Goal: Task Accomplishment & Management: Manage account settings

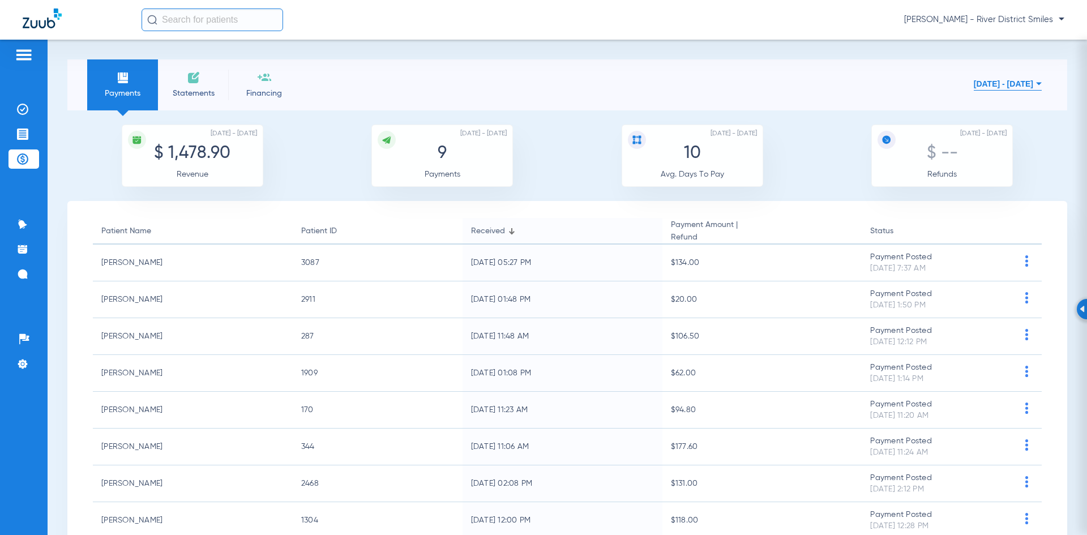
click at [176, 88] on span "Statements" at bounding box center [193, 93] width 54 height 11
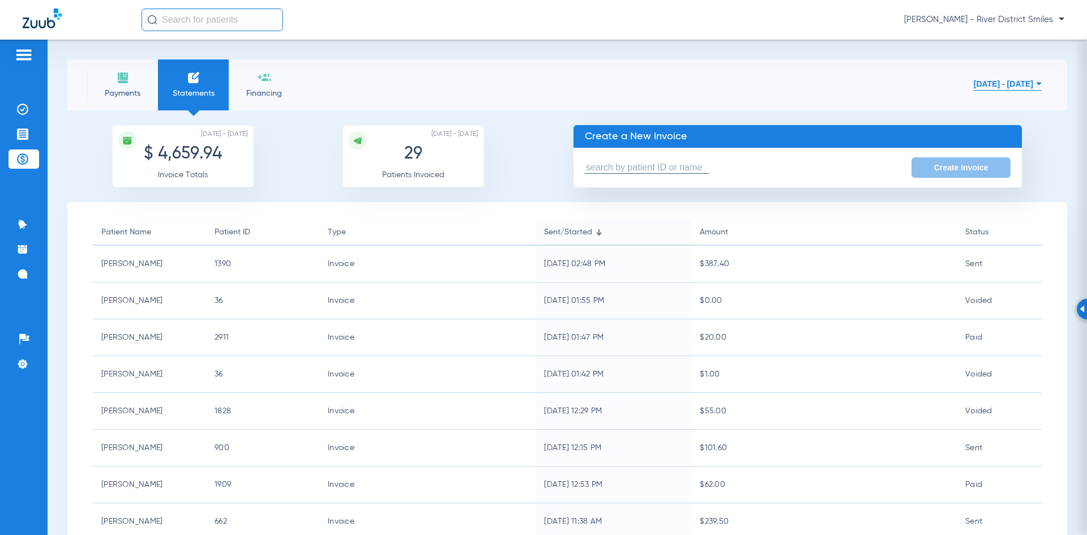
click at [138, 78] on li "Payments" at bounding box center [122, 84] width 71 height 51
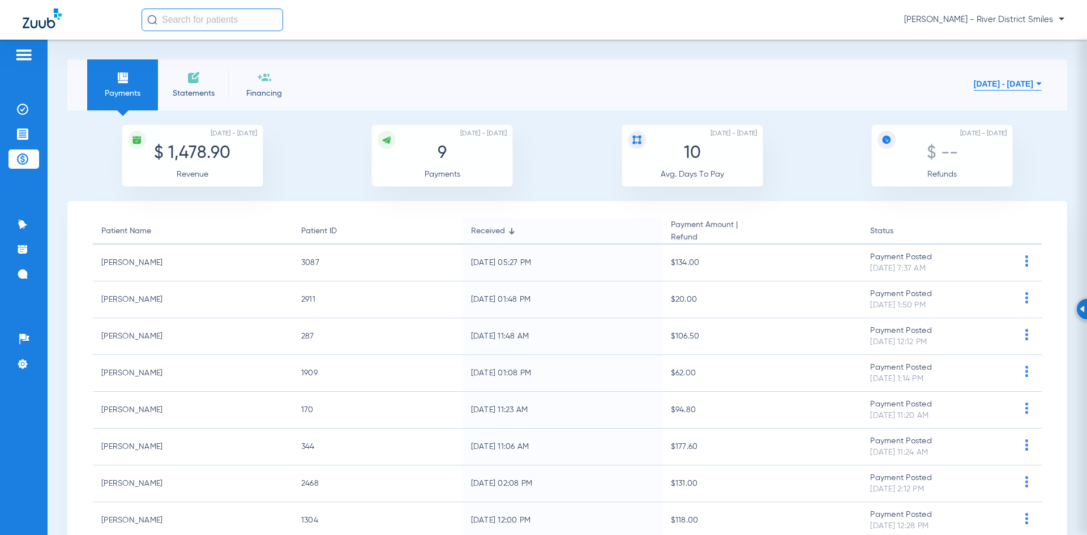
click at [211, 94] on span "Statements" at bounding box center [193, 93] width 54 height 11
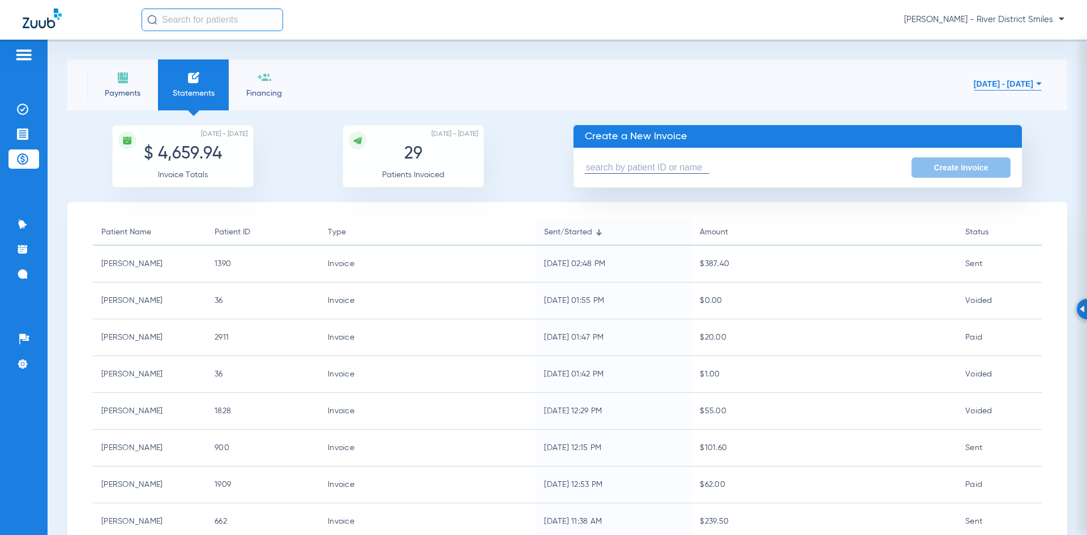
click at [695, 167] on input "text" at bounding box center [647, 168] width 125 height 12
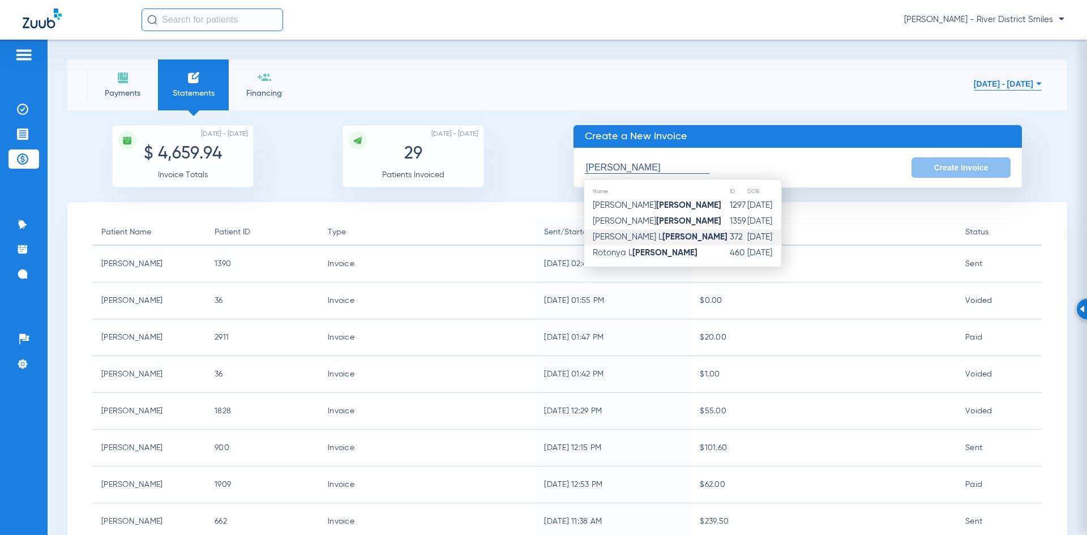
click at [674, 234] on td "[PERSON_NAME]" at bounding box center [656, 237] width 145 height 16
type input "[PERSON_NAME]"
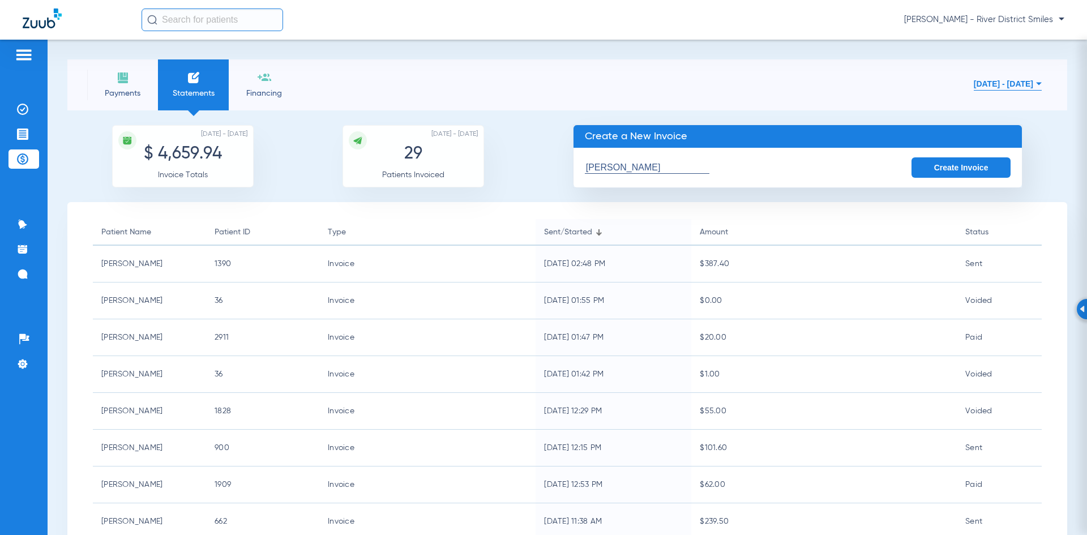
click at [943, 158] on button "Create Invoice" at bounding box center [962, 167] width 100 height 20
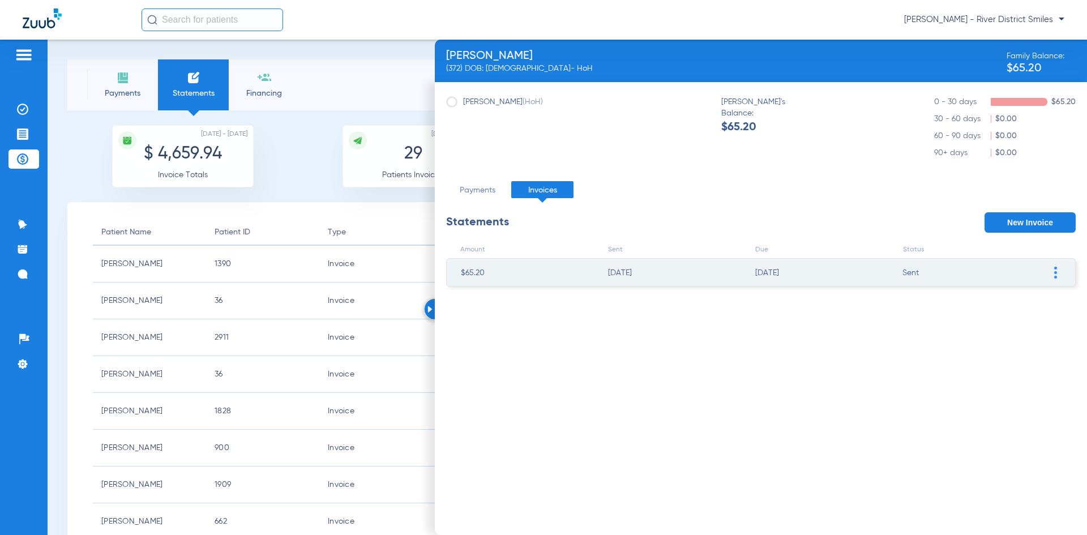
click at [1048, 268] on ul "$65.20 [DATE] [DATE] Sent Resend Invoice Edit Invoice Add Manual Payment Mark i…" at bounding box center [761, 272] width 630 height 28
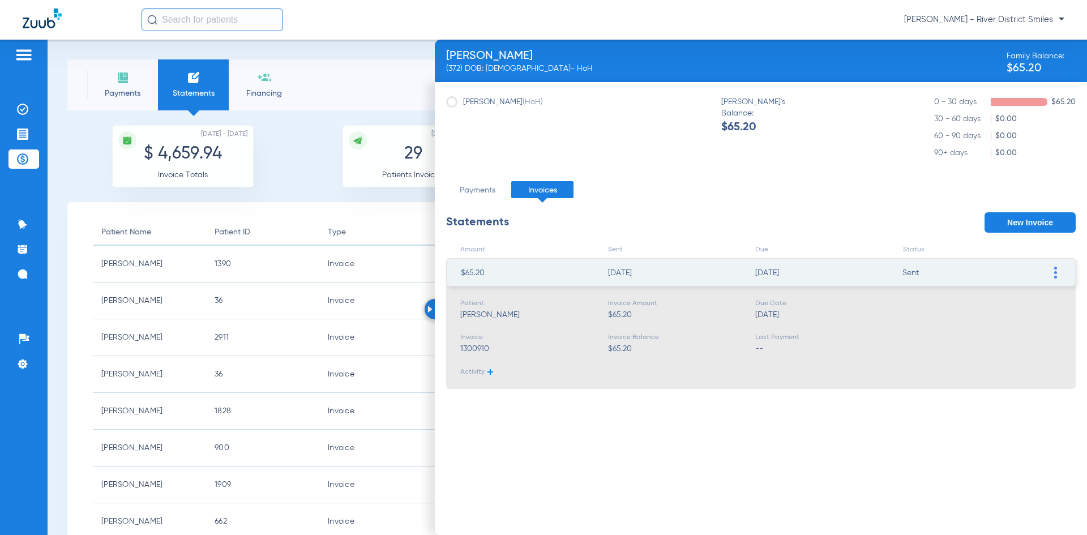
click at [1055, 272] on img at bounding box center [1055, 273] width 3 height 12
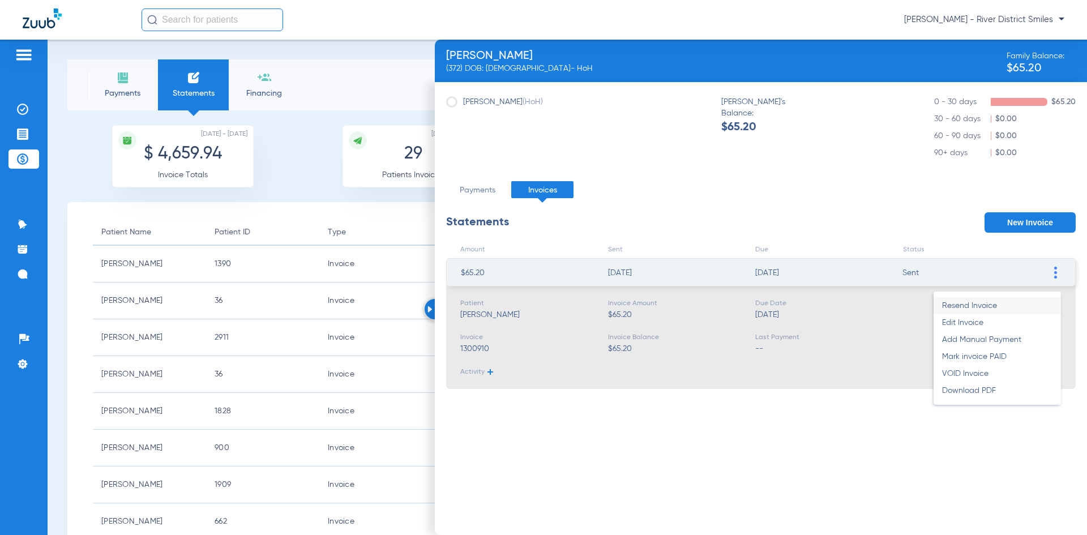
click at [1028, 310] on li "Resend Invoice" at bounding box center [997, 305] width 127 height 17
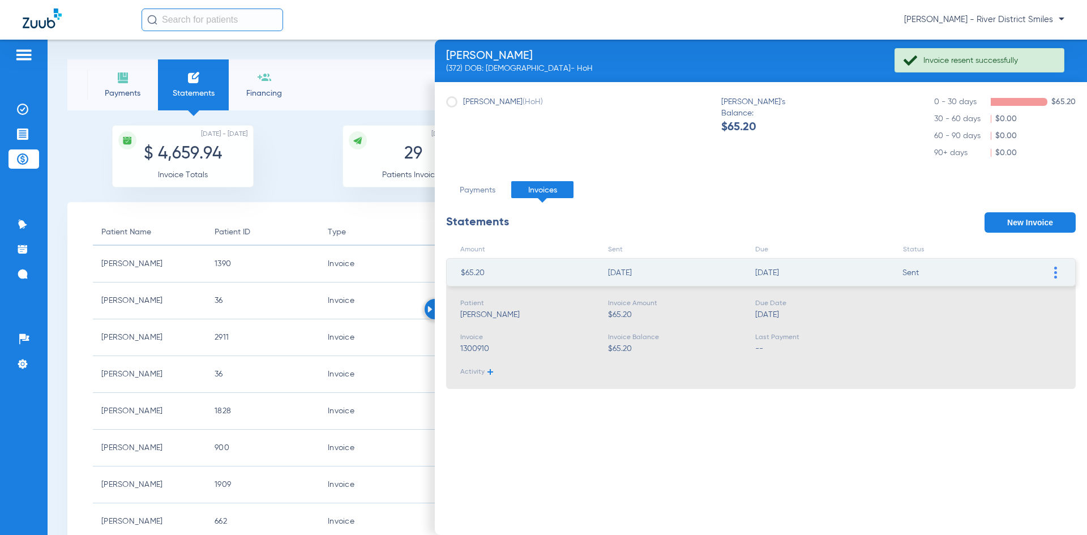
click at [430, 306] on img at bounding box center [429, 309] width 5 height 7
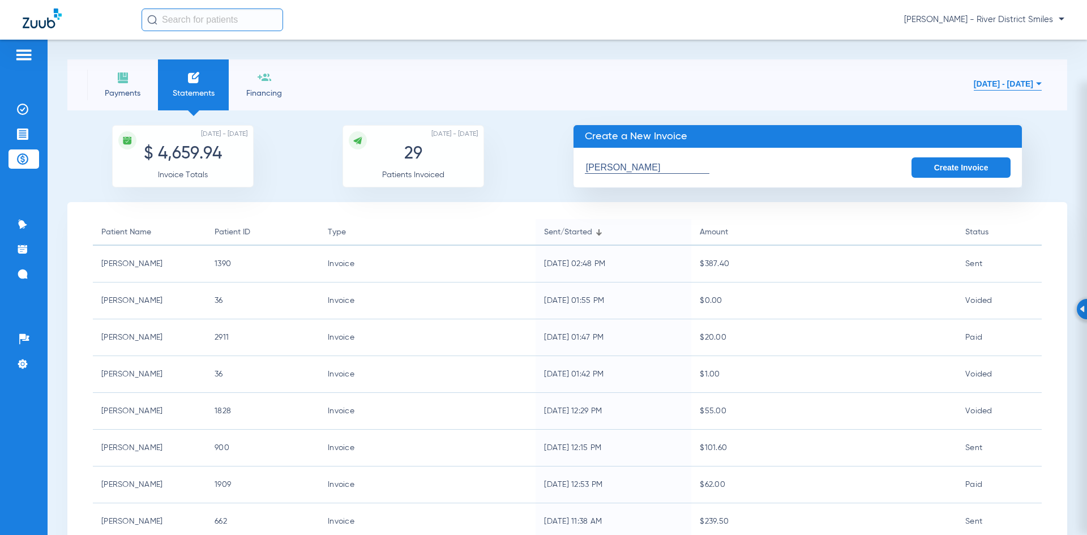
click at [748, 76] on div "Payments Statements Financing [DATE] - [DATE] [DATE] Su Mo Tu We Th Fr Sa 27 28…" at bounding box center [567, 84] width 1000 height 51
click at [704, 173] on input "[PERSON_NAME]" at bounding box center [647, 168] width 125 height 12
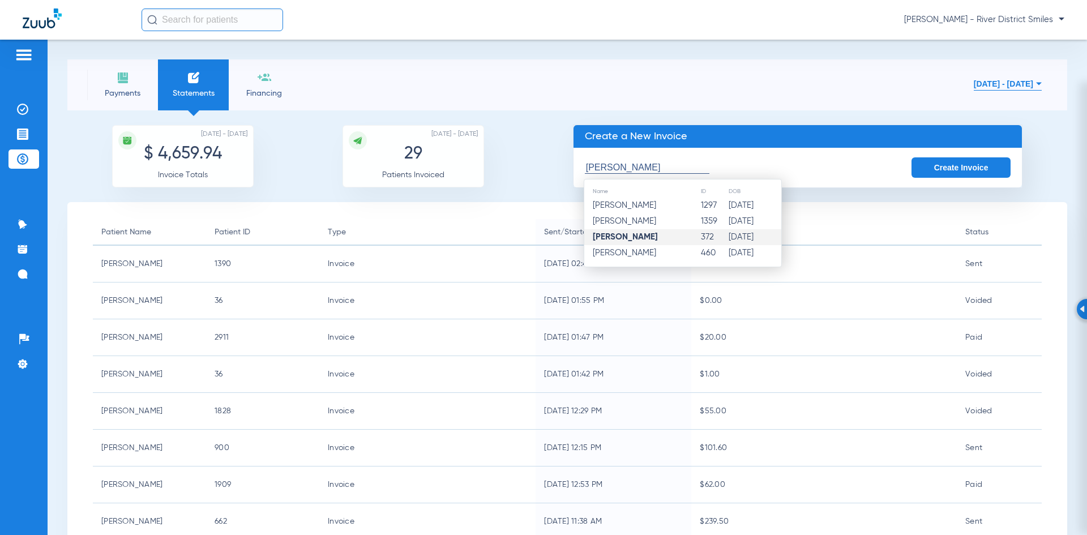
click at [720, 71] on div "Payments Statements Financing [DATE] - [DATE] [DATE] Su Mo Tu We Th Fr Sa 27 28…" at bounding box center [567, 84] width 1000 height 51
